Goal: Answer question/provide support: Share knowledge or assist other users

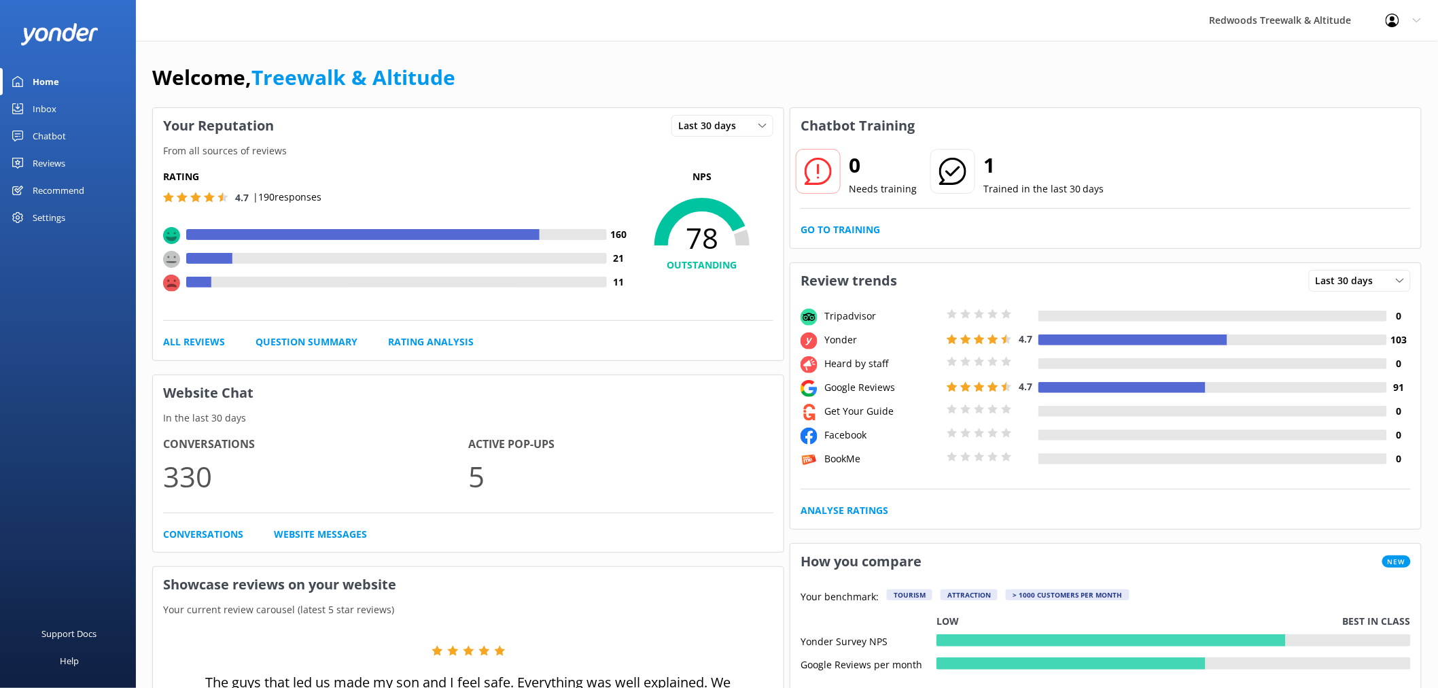
click at [61, 152] on div "Reviews" at bounding box center [49, 162] width 33 height 27
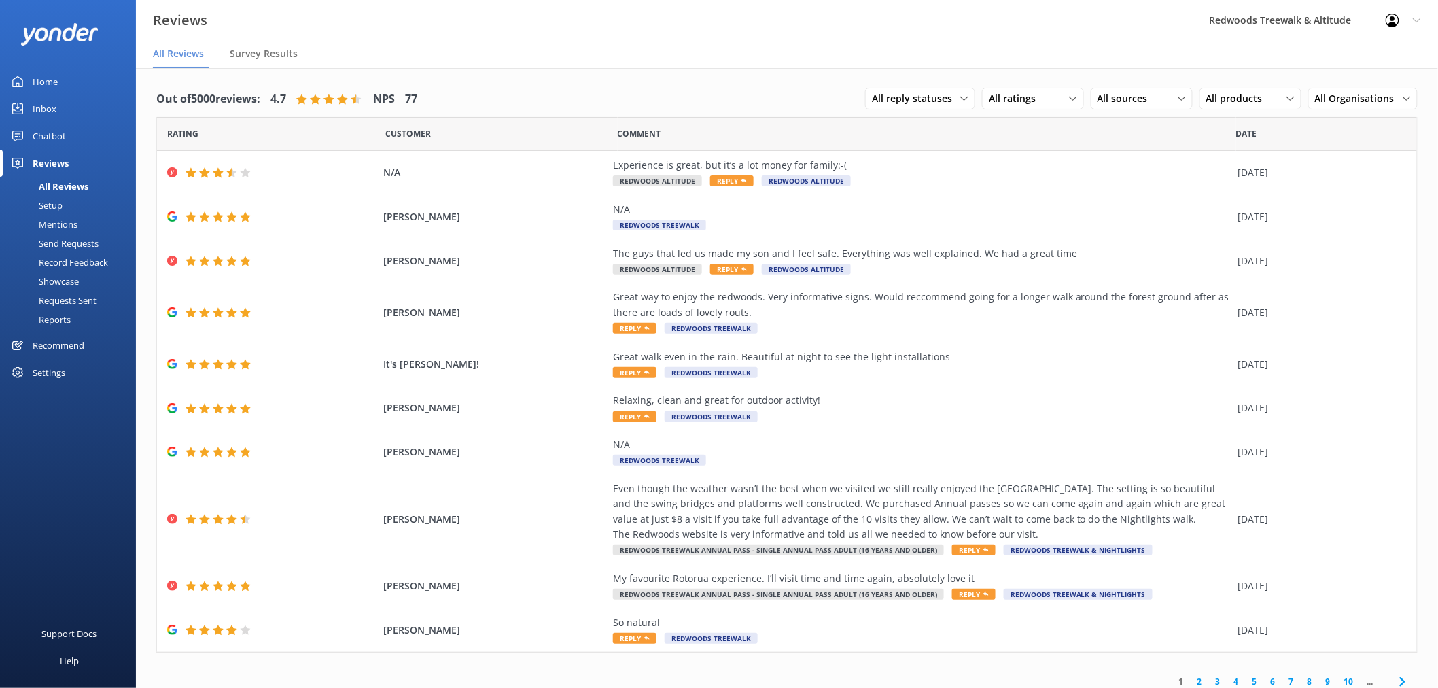
click at [51, 83] on div "Home" at bounding box center [45, 81] width 25 height 27
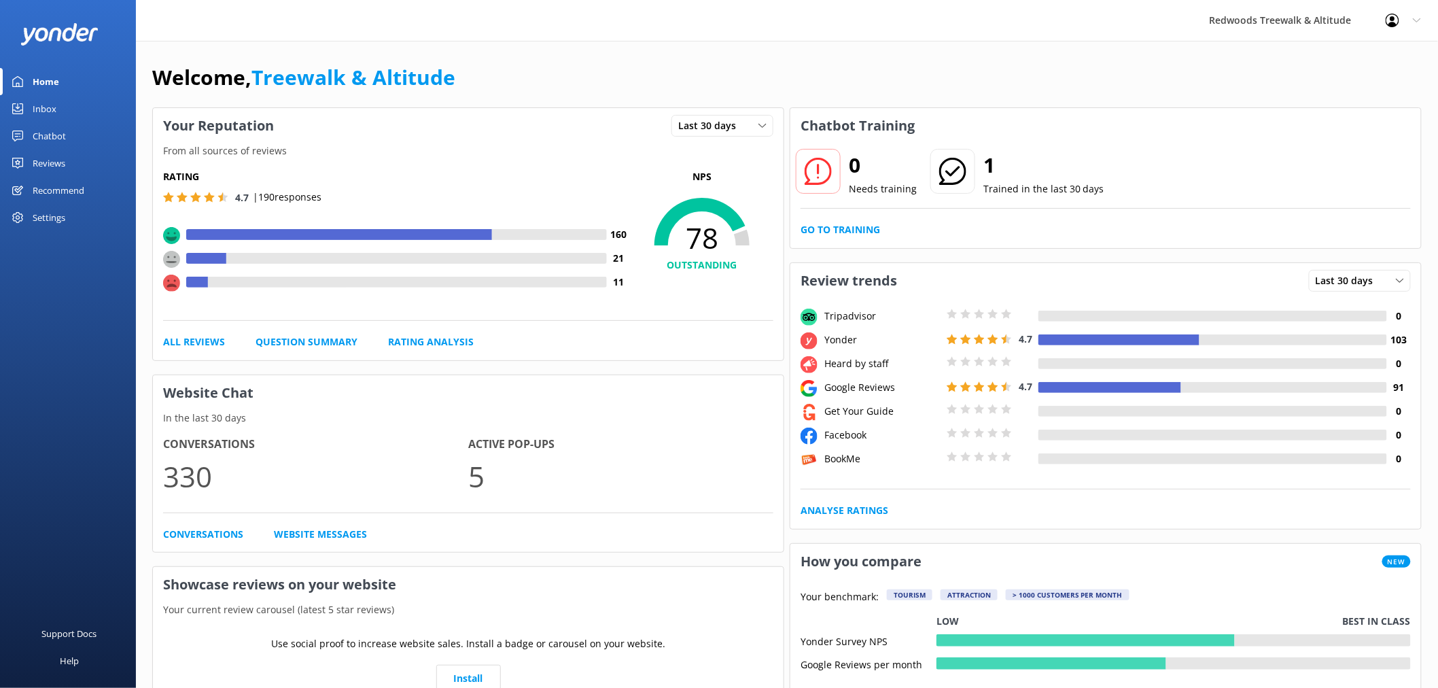
click at [72, 160] on link "Reviews" at bounding box center [68, 162] width 136 height 27
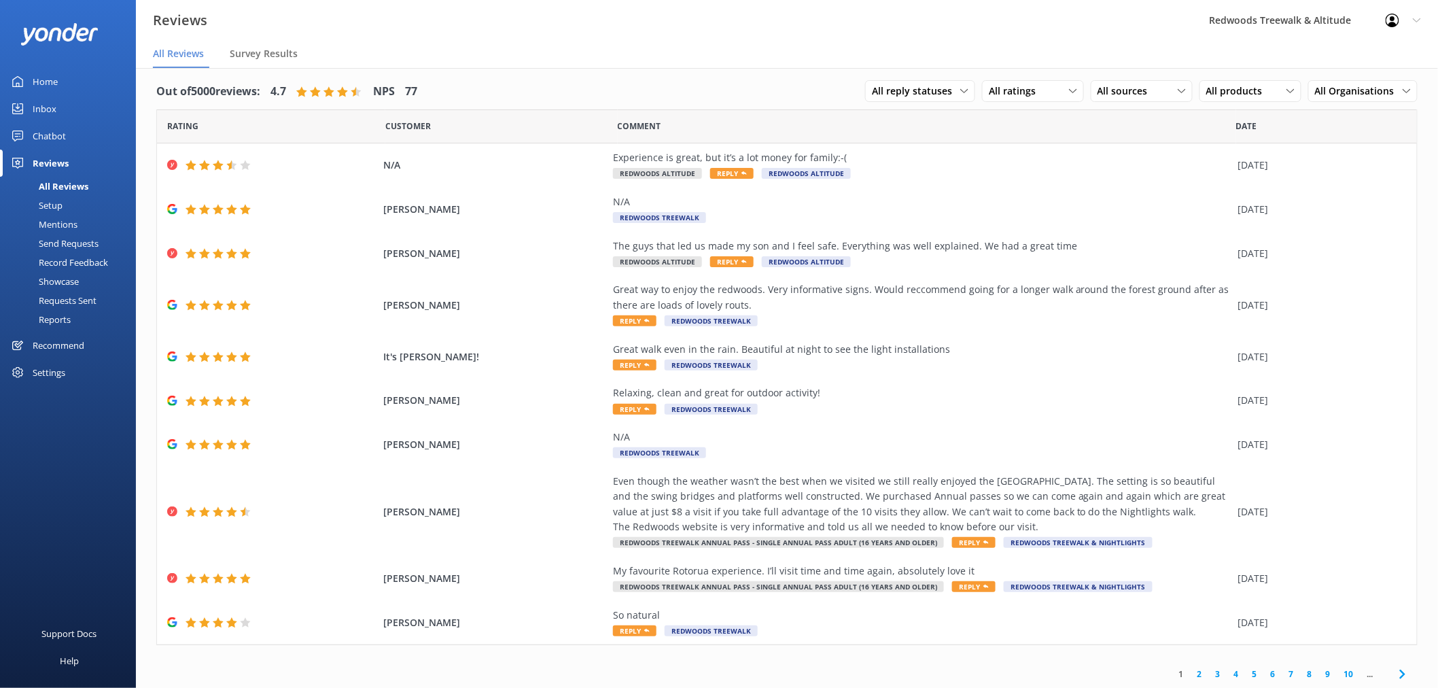
scroll to position [9, 0]
click at [67, 78] on link "Home" at bounding box center [68, 81] width 136 height 27
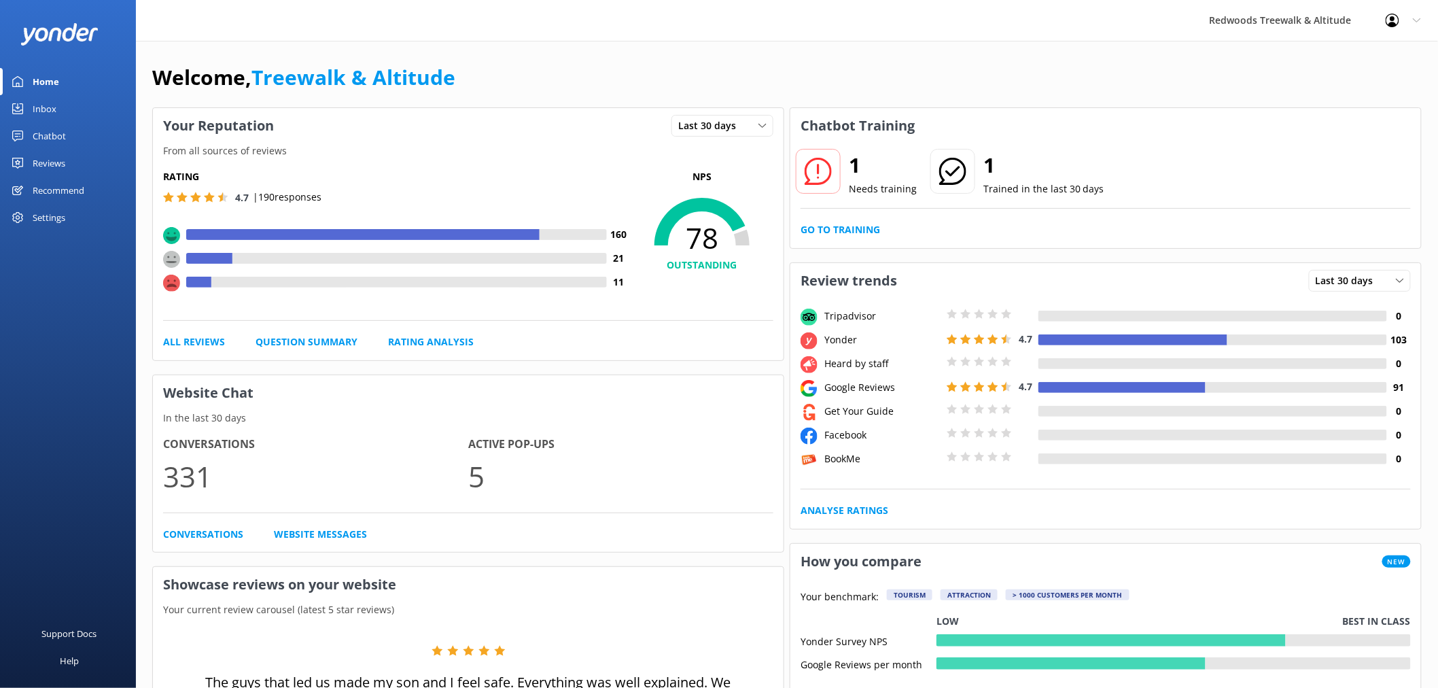
click at [103, 171] on link "Reviews" at bounding box center [68, 162] width 136 height 27
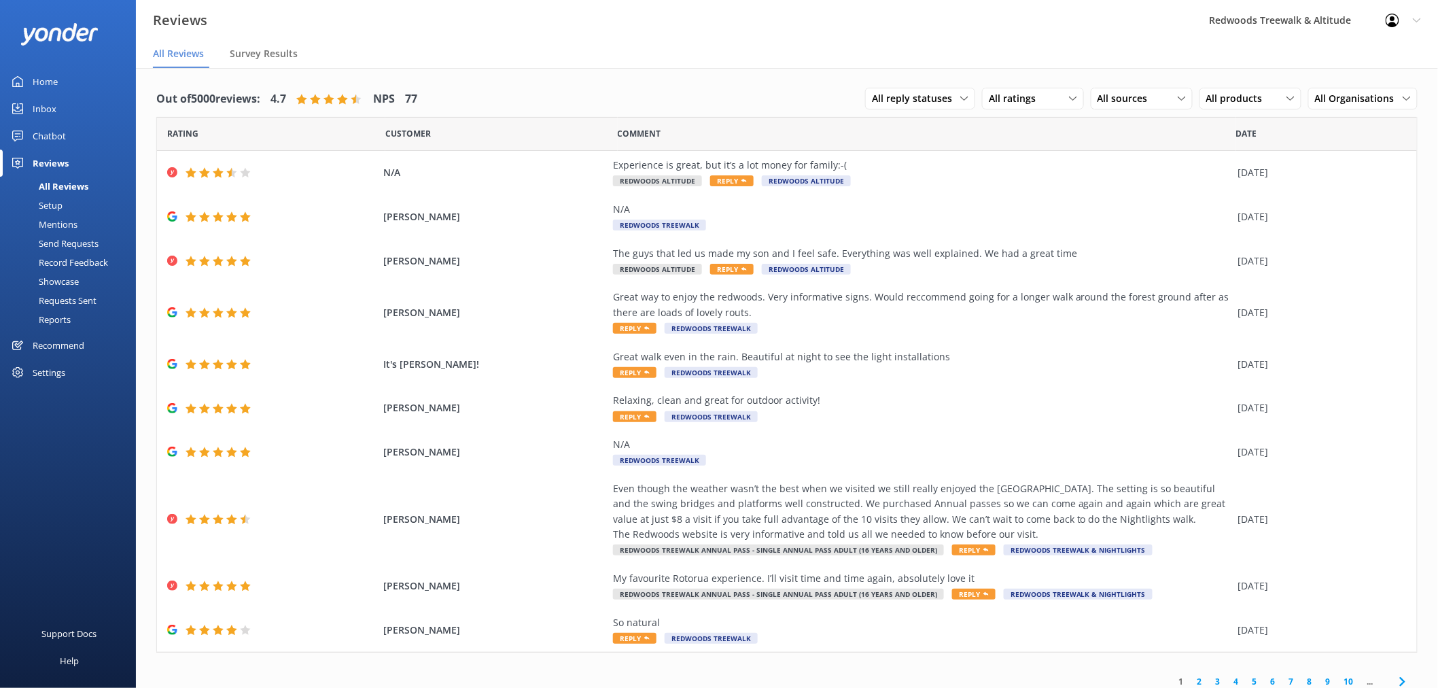
click at [73, 102] on link "Inbox" at bounding box center [68, 108] width 136 height 27
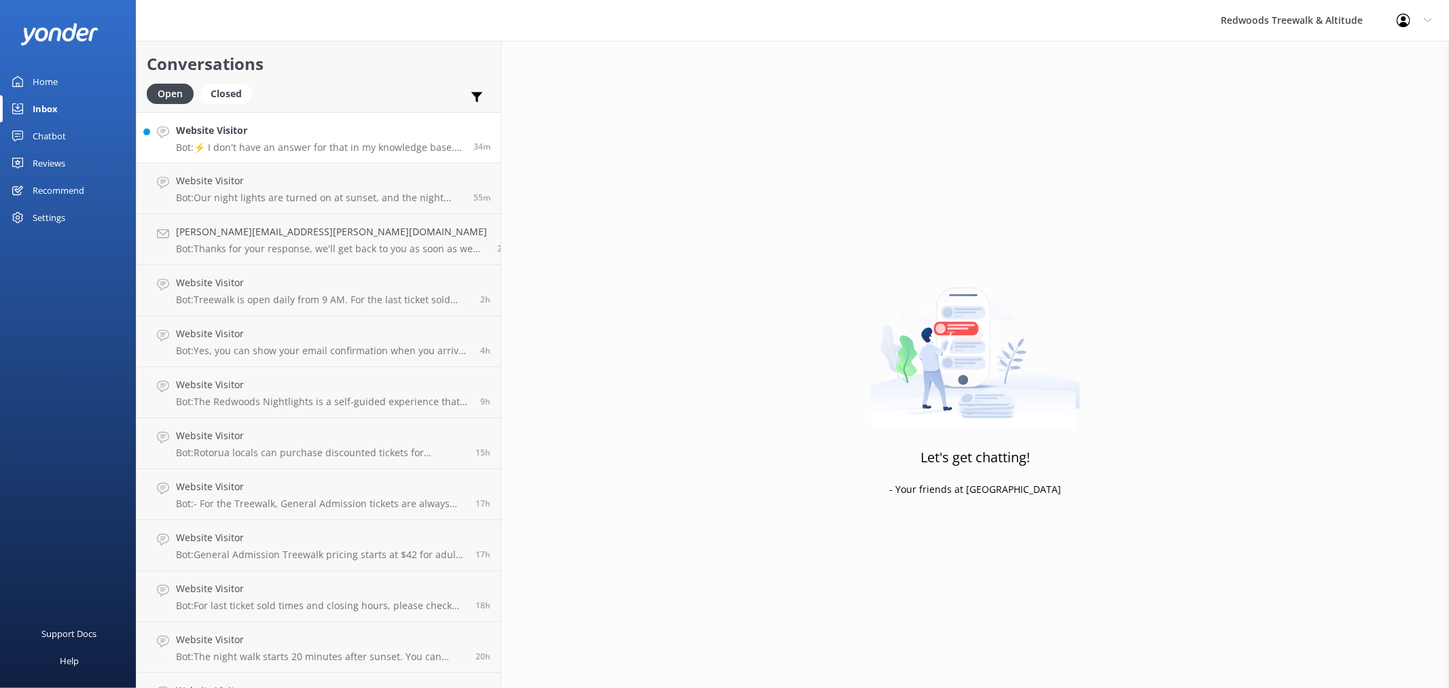
click at [293, 146] on p "Bot: ⚡ I don't have an answer for that in my knowledge base. Please try and rep…" at bounding box center [319, 147] width 287 height 12
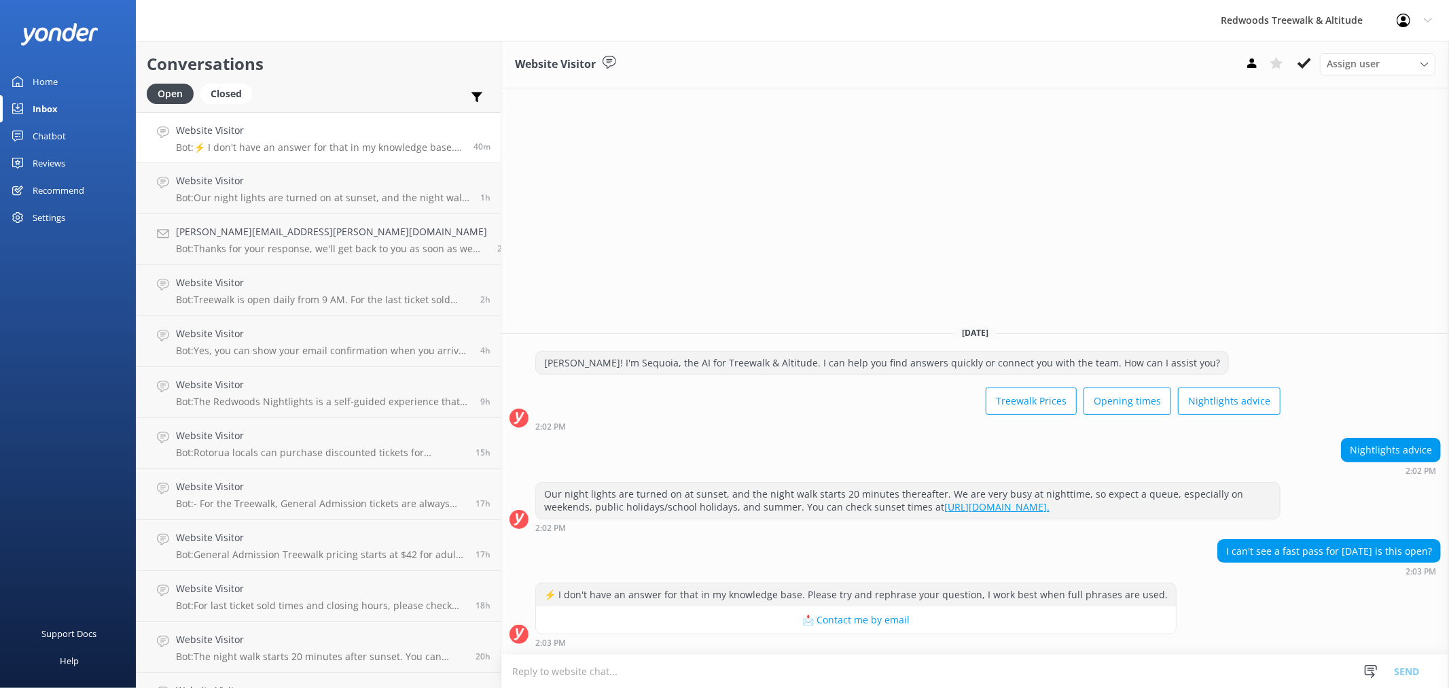
click at [71, 84] on link "Home" at bounding box center [68, 81] width 136 height 27
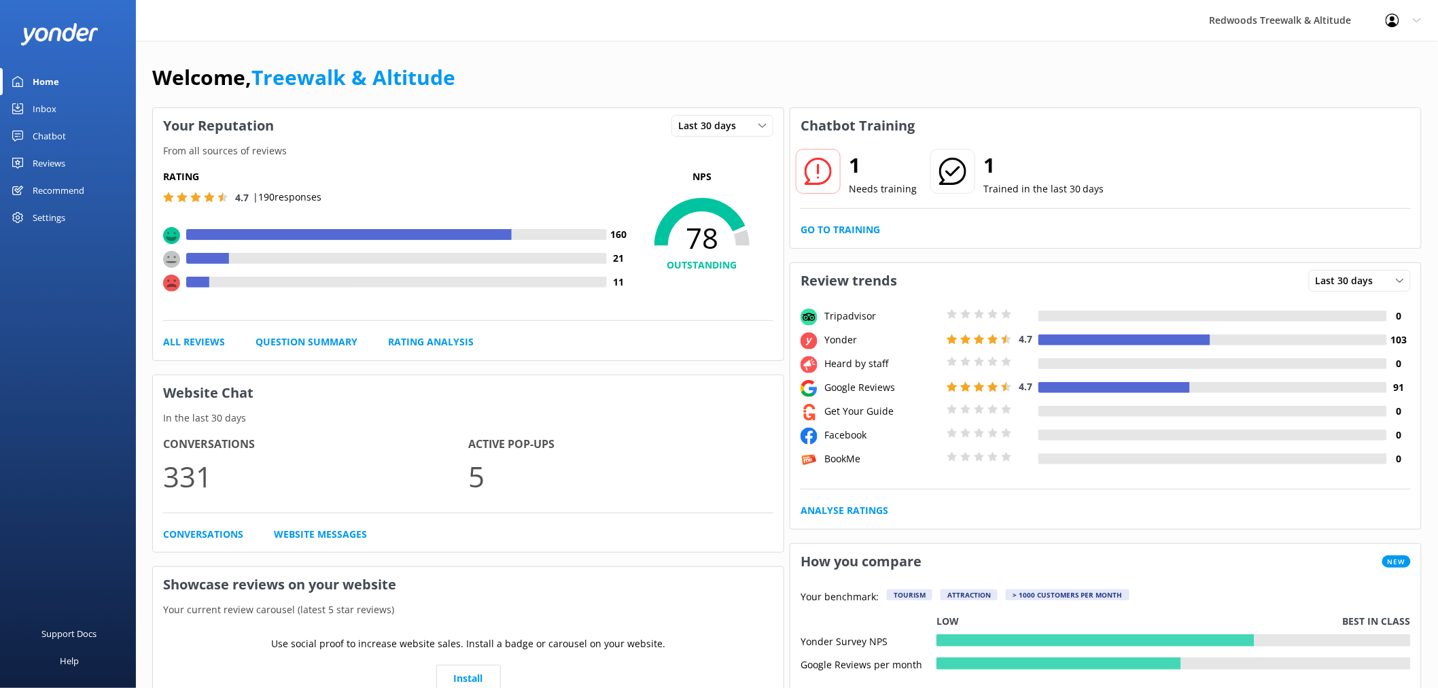
click at [63, 160] on div "Reviews" at bounding box center [49, 162] width 33 height 27
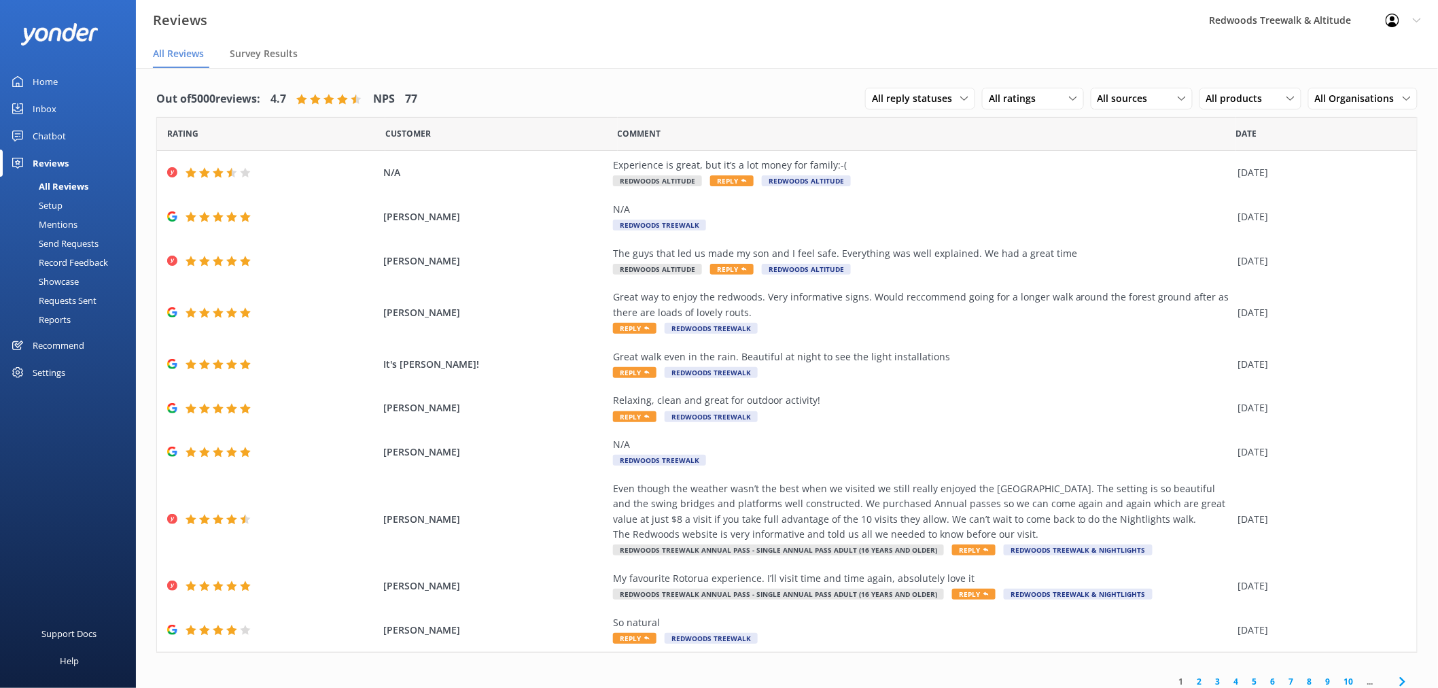
click at [73, 103] on link "Inbox" at bounding box center [68, 108] width 136 height 27
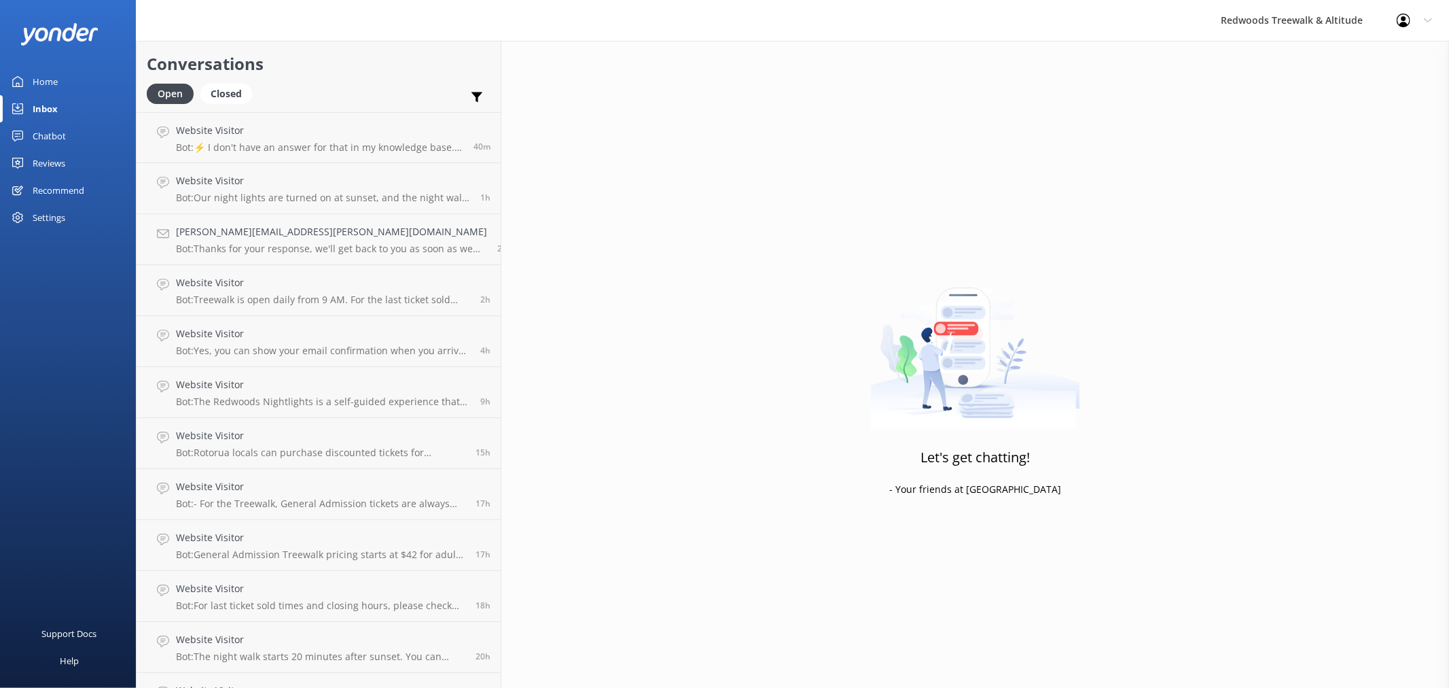
click at [75, 76] on link "Home" at bounding box center [68, 81] width 136 height 27
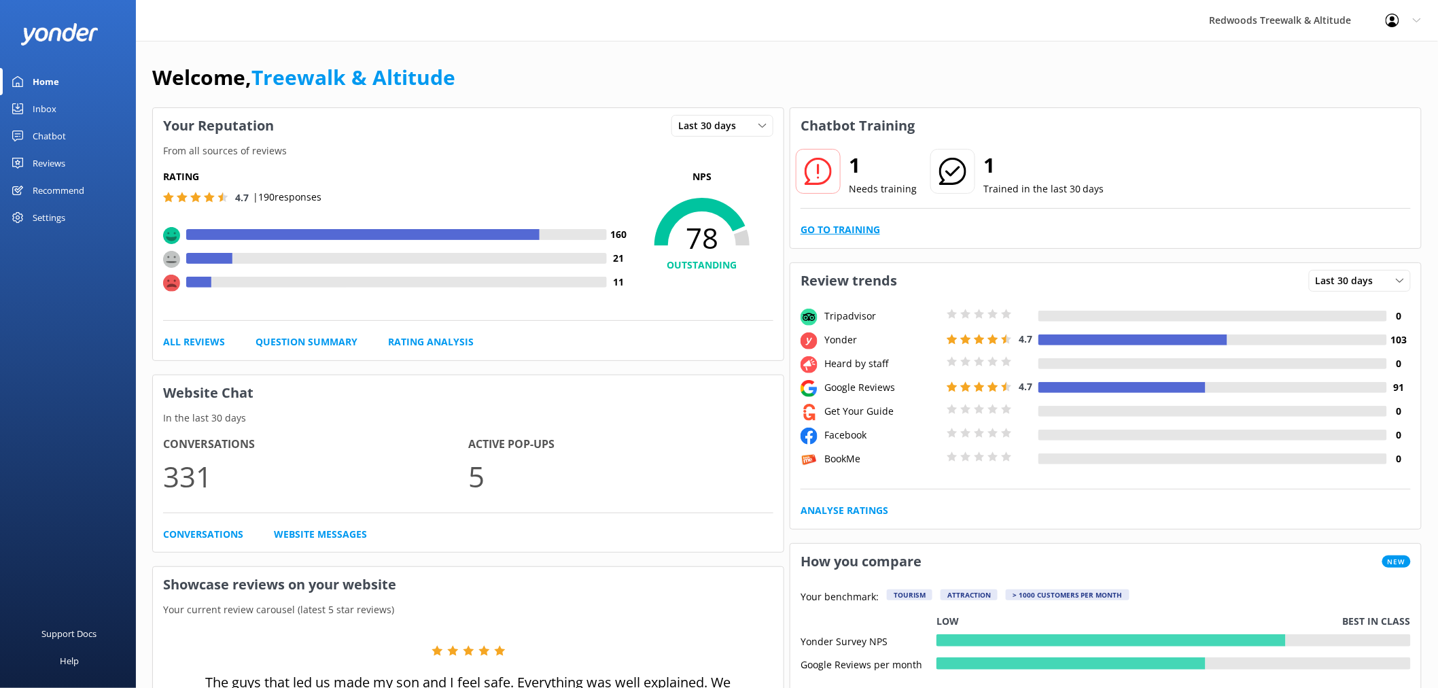
click at [821, 234] on link "Go to Training" at bounding box center [839, 229] width 79 height 15
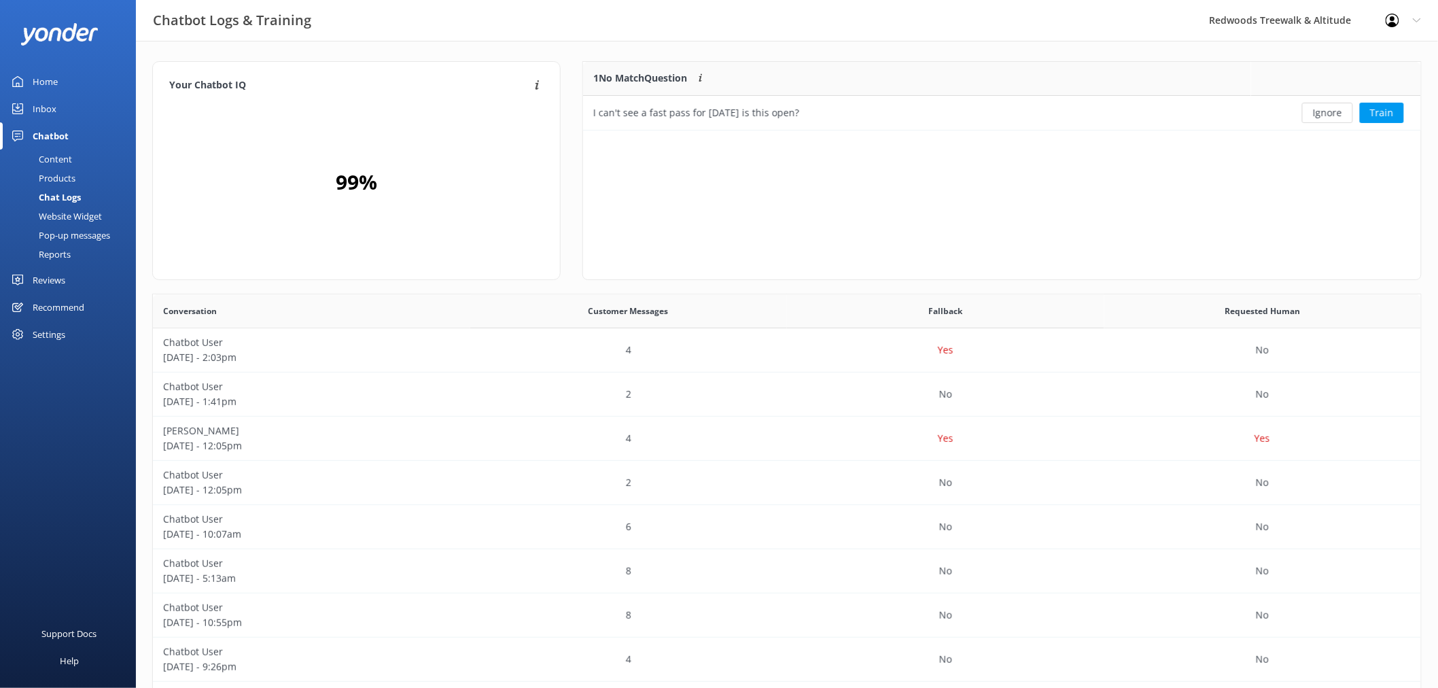
scroll to position [57, 825]
click at [1330, 111] on button "Ignore" at bounding box center [1327, 113] width 51 height 20
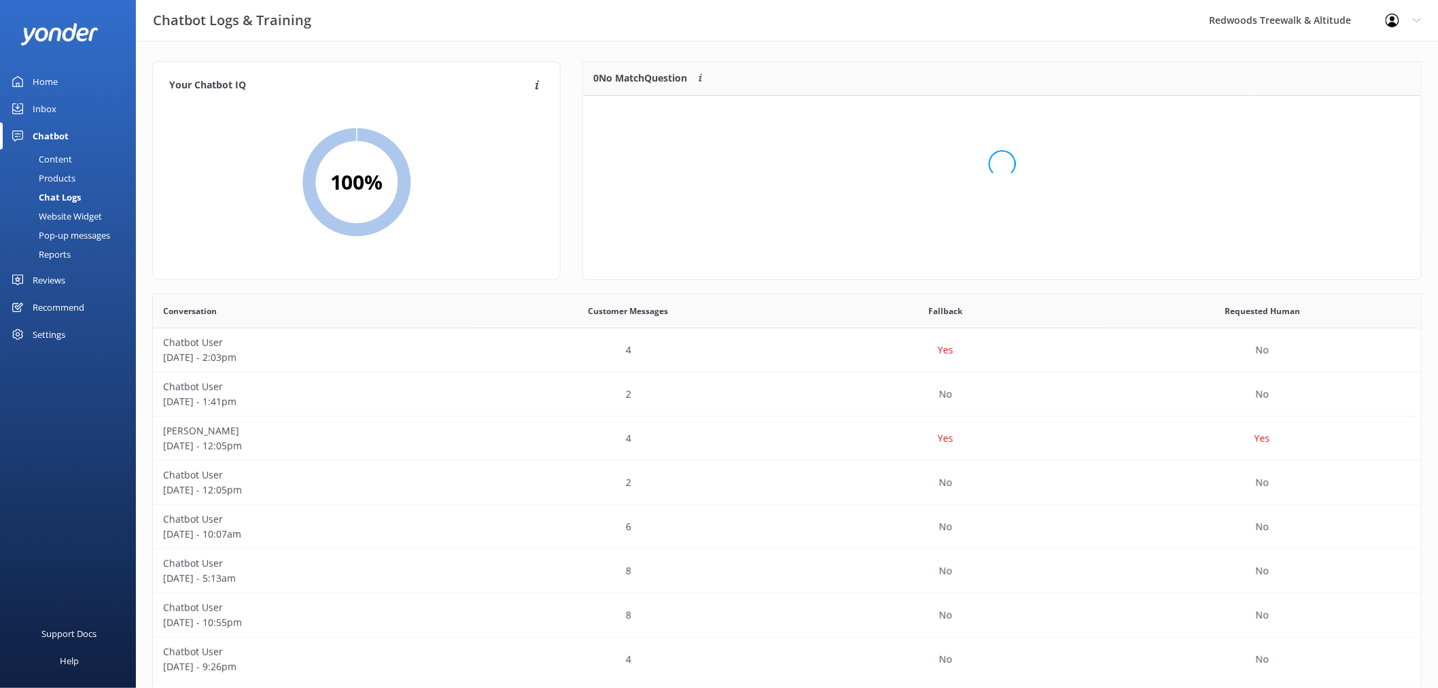
scroll to position [158, 825]
click at [79, 72] on link "Home" at bounding box center [68, 81] width 136 height 27
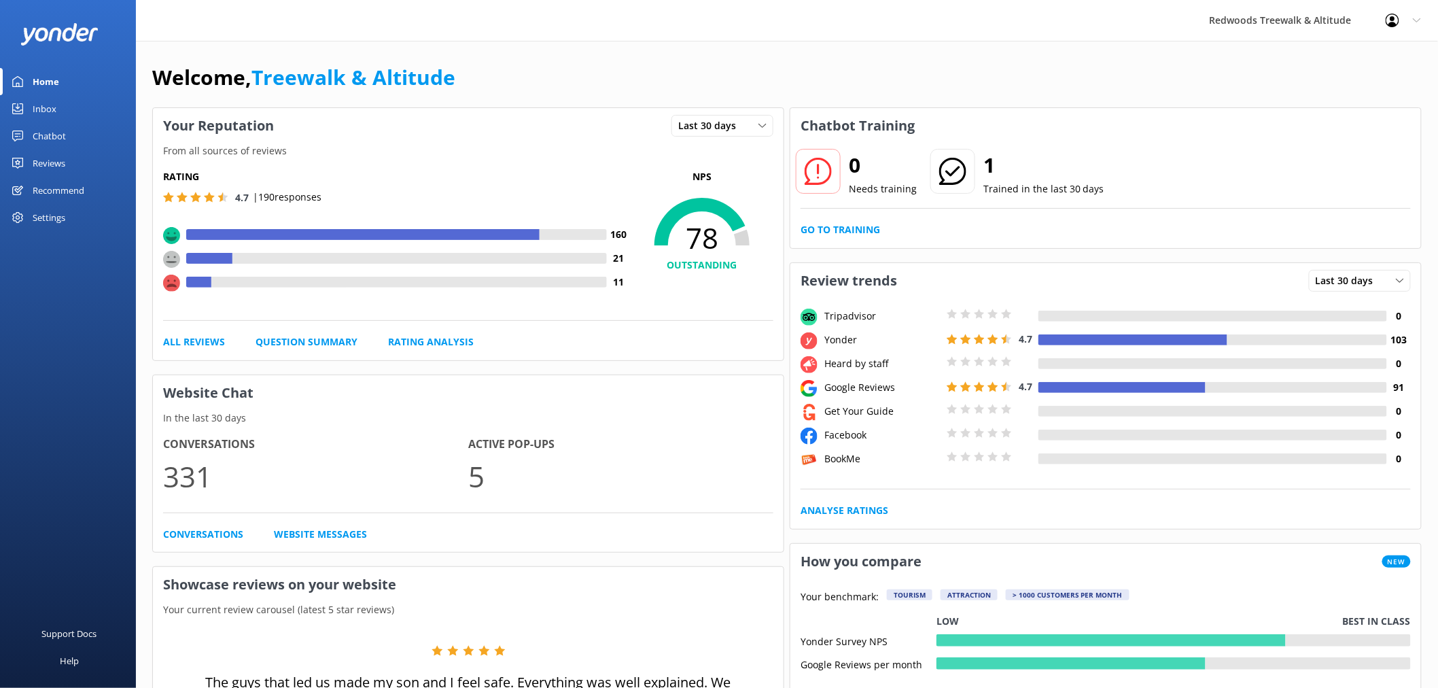
click at [72, 167] on link "Reviews" at bounding box center [68, 162] width 136 height 27
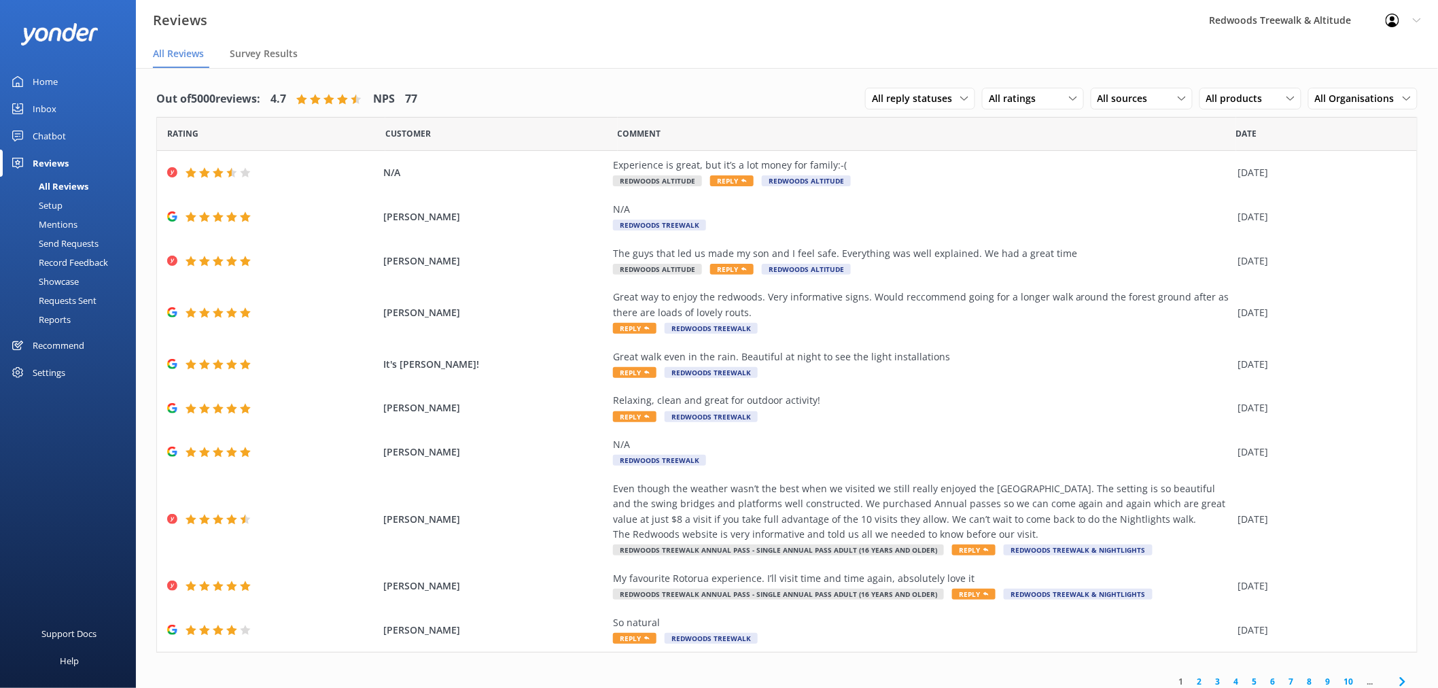
click at [84, 102] on link "Inbox" at bounding box center [68, 108] width 136 height 27
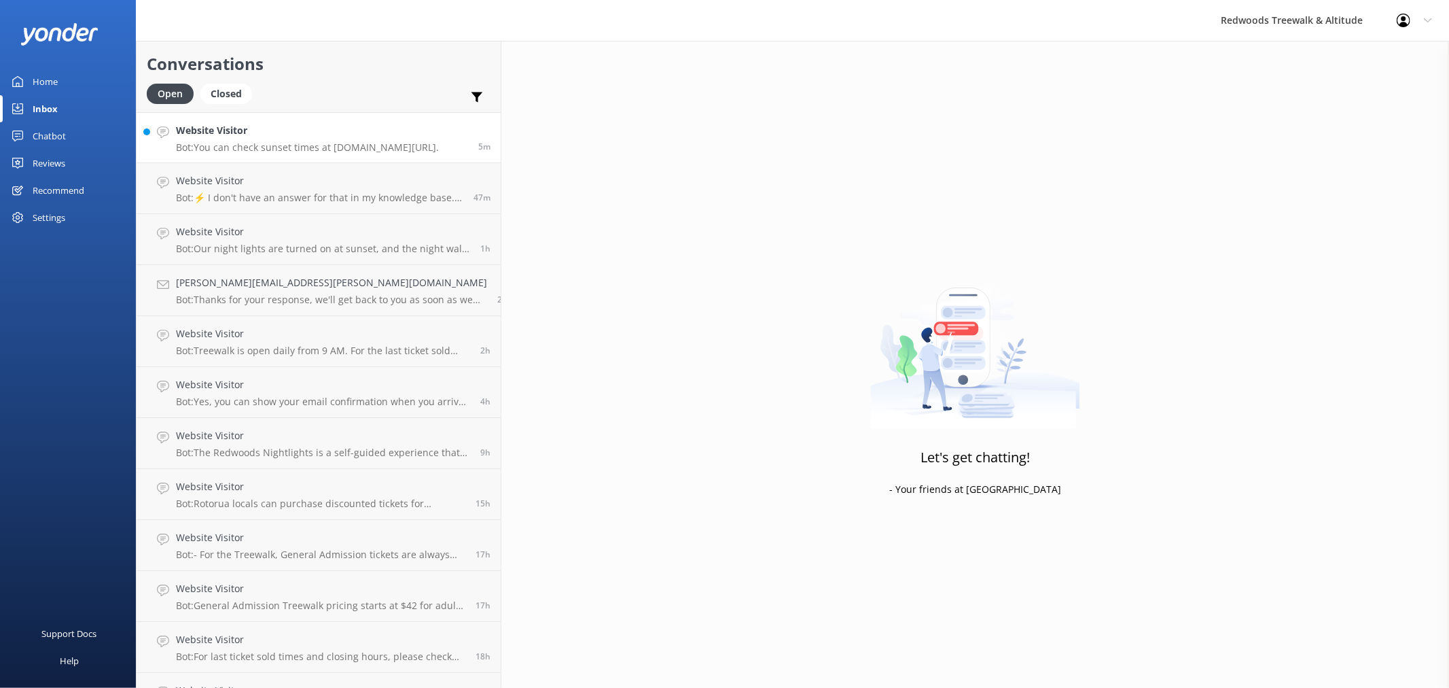
click at [341, 146] on p "Bot: You can check sunset times at [DOMAIN_NAME][URL]." at bounding box center [307, 147] width 263 height 12
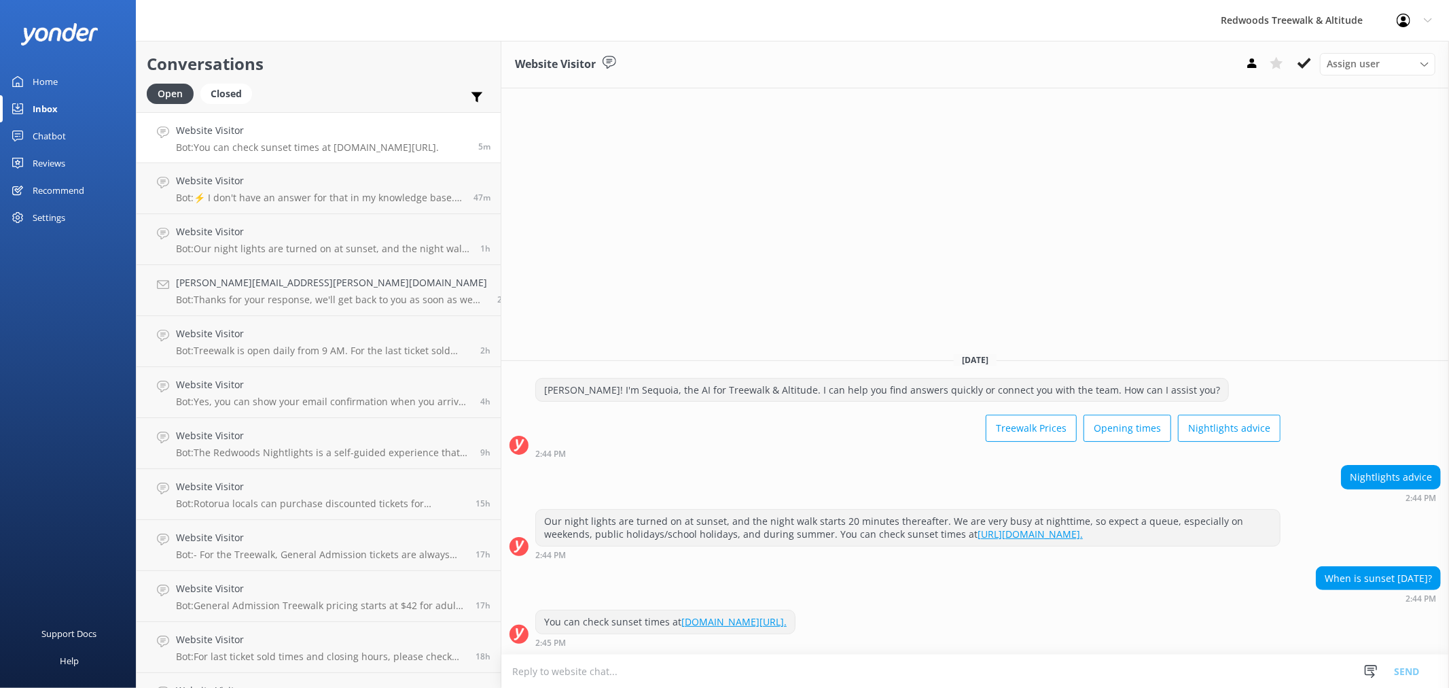
click at [56, 82] on div "Home" at bounding box center [45, 81] width 25 height 27
